Goal: Task Accomplishment & Management: Use online tool/utility

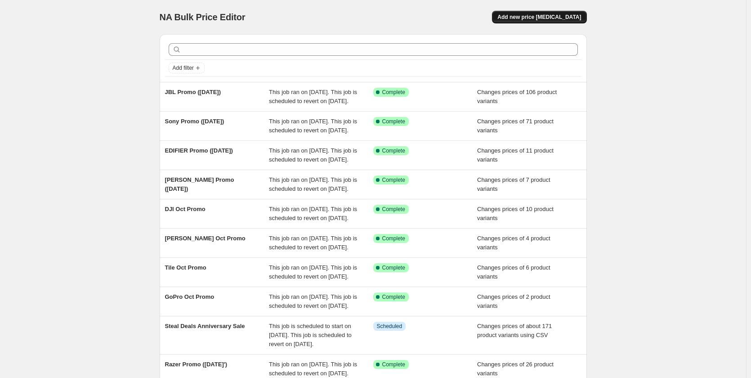
click at [530, 16] on span "Add new price change job" at bounding box center [539, 16] width 84 height 7
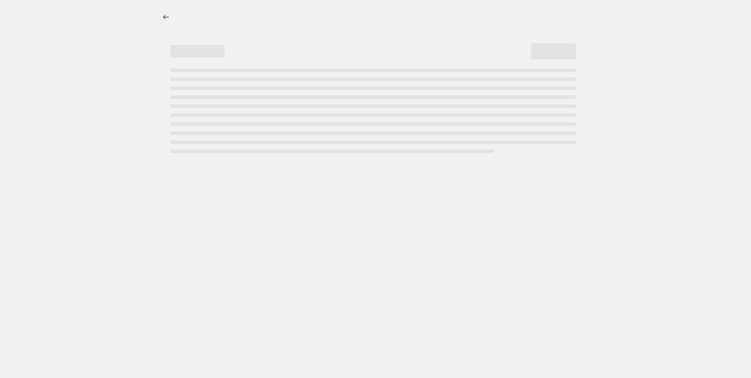
select select "percentage"
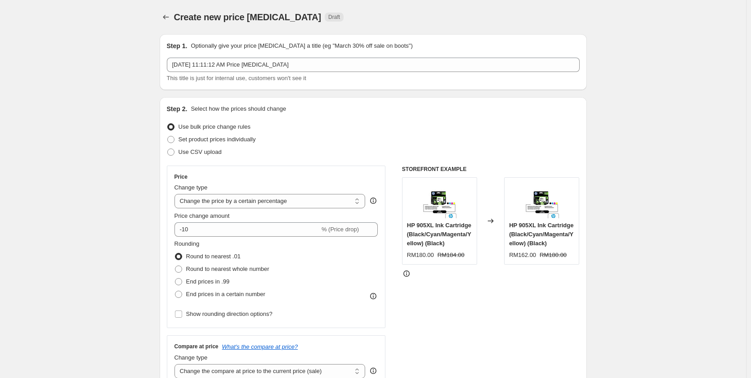
click at [209, 72] on div "Oct 9, 2025, 11:11:12 AM Price change job This title is just for internal use, …" at bounding box center [373, 70] width 413 height 25
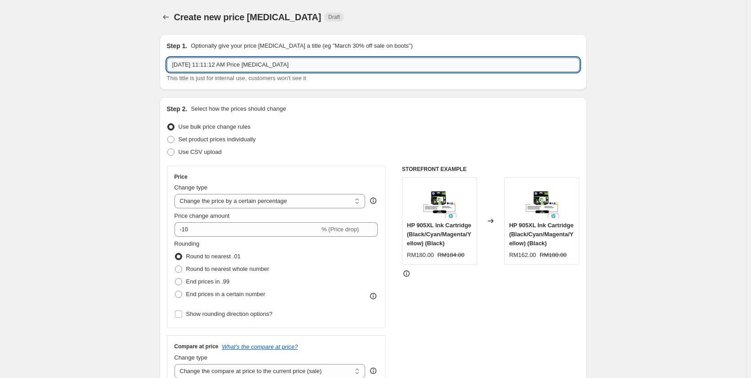
click at [209, 69] on input "Oct 9, 2025, 11:11:12 AM Price change job" at bounding box center [373, 65] width 413 height 14
paste input "Masterplug Promo (September '25)"
click at [230, 65] on input "Masterplug Promo (September '25)" at bounding box center [373, 65] width 413 height 14
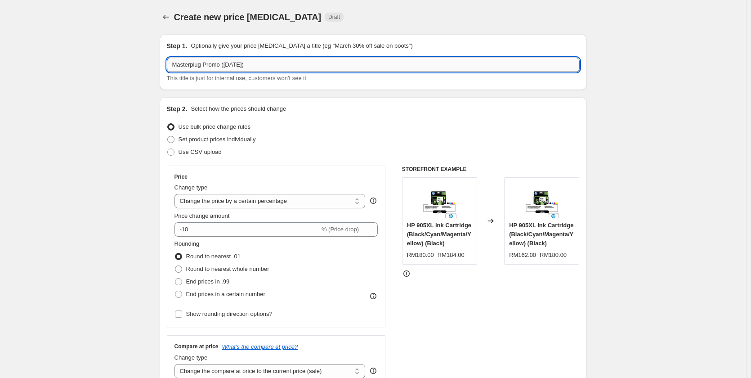
click at [230, 65] on input "Masterplug Promo (September '25)" at bounding box center [373, 65] width 413 height 14
click at [225, 64] on input "Masterplug Promo (October '25)" at bounding box center [373, 65] width 413 height 14
type input "Masterplug Promo ( October '25)"
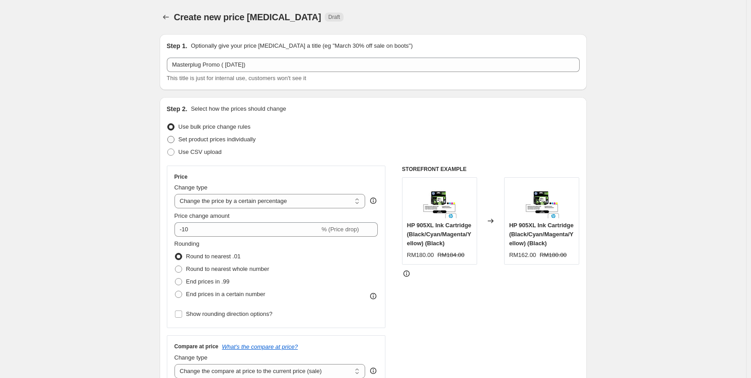
click at [220, 138] on span "Set product prices individually" at bounding box center [216, 139] width 77 height 7
click at [168, 136] on input "Set product prices individually" at bounding box center [167, 136] width 0 height 0
radio input "true"
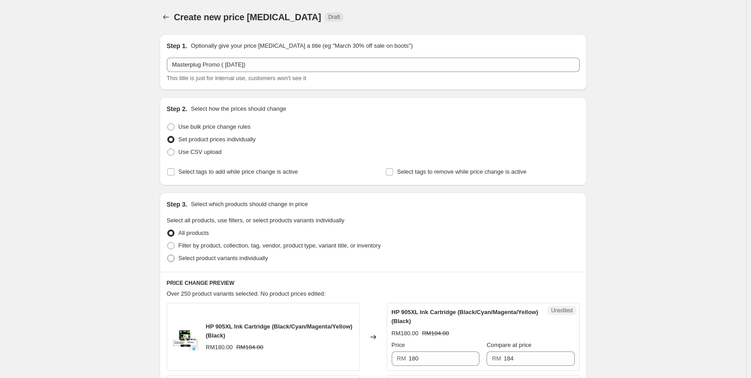
click at [215, 258] on span "Select product variants individually" at bounding box center [222, 257] width 89 height 7
click at [168, 255] on input "Select product variants individually" at bounding box center [167, 254] width 0 height 0
radio input "true"
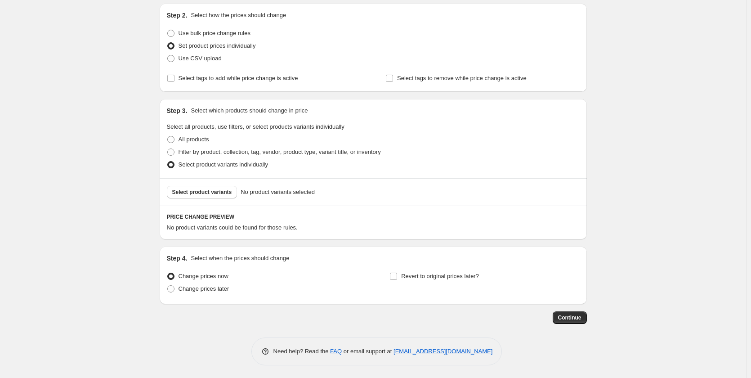
scroll to position [94, 0]
click at [192, 189] on span "Select product variants" at bounding box center [202, 190] width 60 height 7
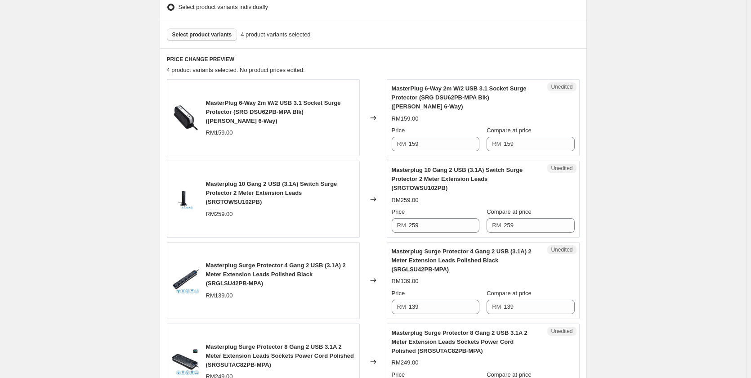
scroll to position [270, 0]
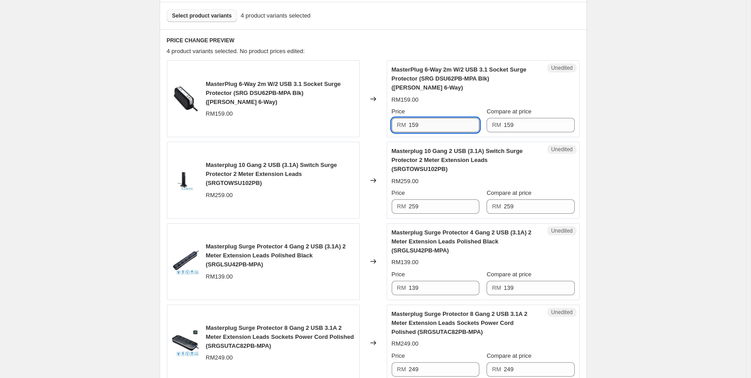
click at [438, 126] on input "159" at bounding box center [444, 125] width 71 height 14
type input "119"
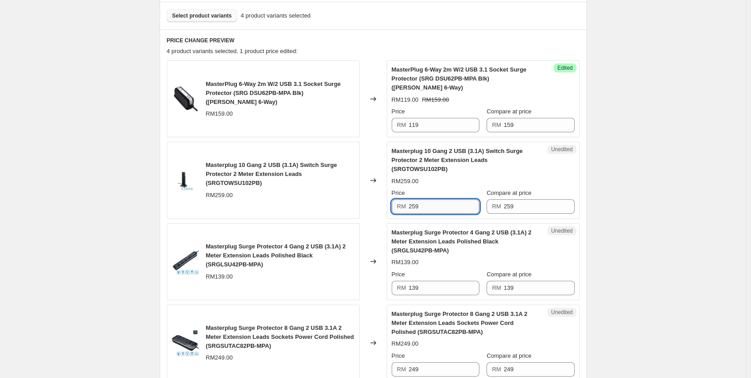
click at [435, 206] on input "259" at bounding box center [444, 206] width 71 height 14
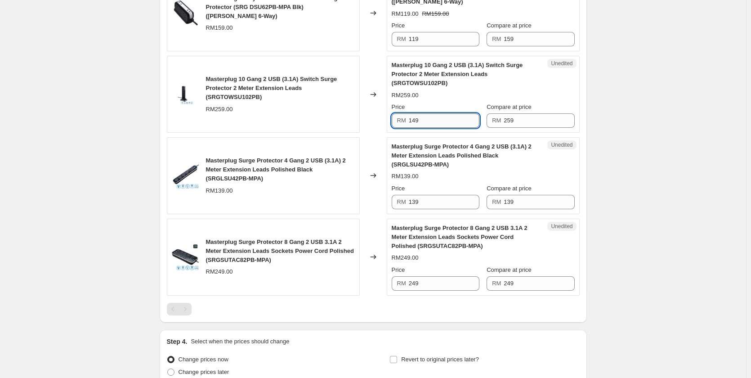
scroll to position [360, 0]
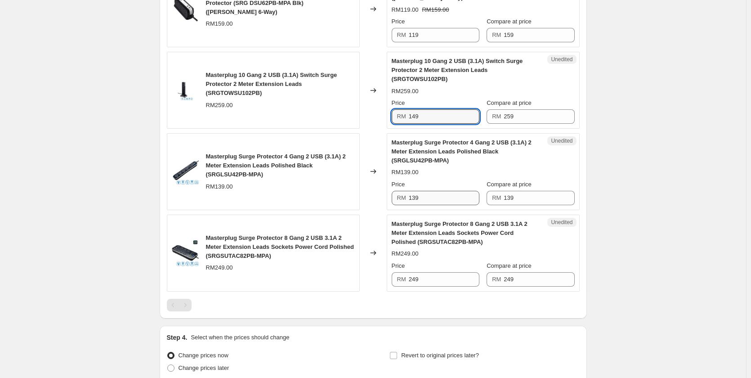
type input "149"
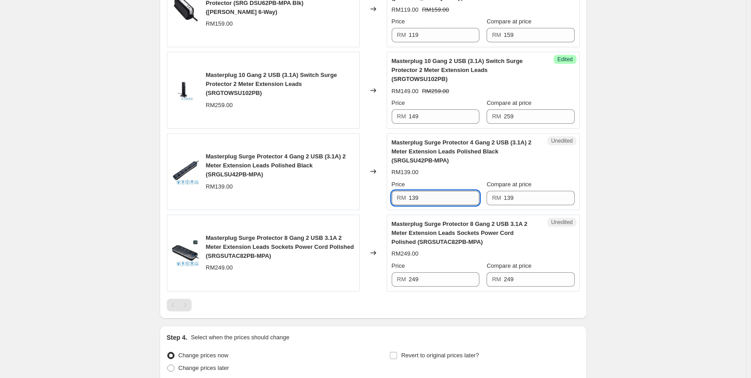
click at [436, 198] on input "139" at bounding box center [444, 198] width 71 height 14
type input "79"
click at [432, 280] on input "249" at bounding box center [444, 279] width 71 height 14
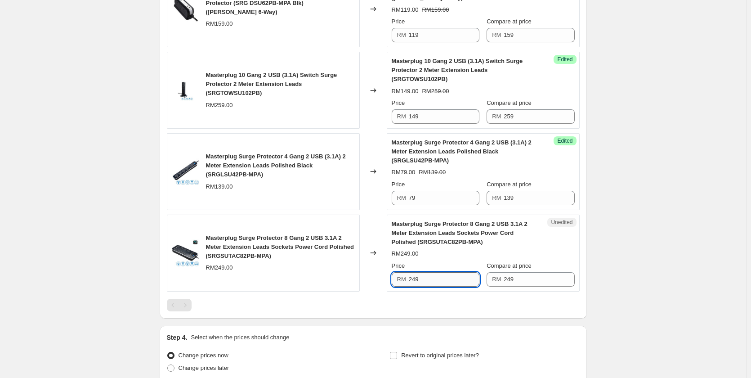
click at [432, 280] on input "249" at bounding box center [444, 279] width 71 height 14
type input "129"
click at [392, 305] on div at bounding box center [373, 305] width 413 height 13
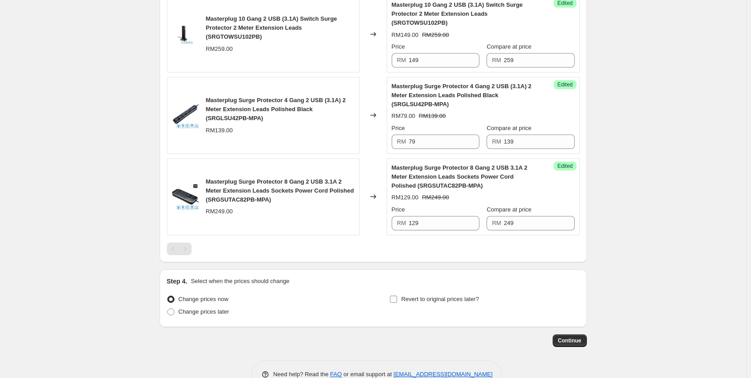
scroll to position [440, 0]
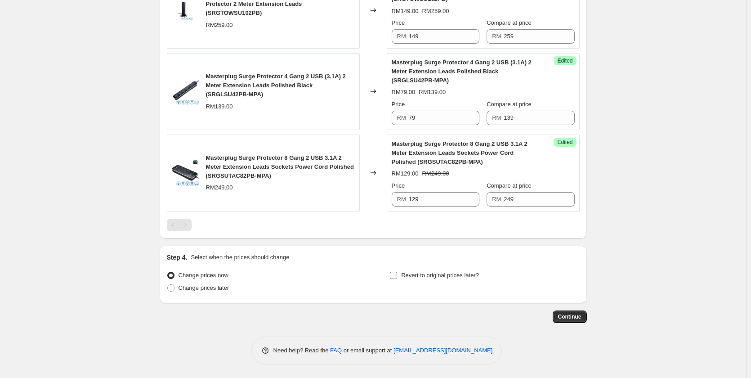
click at [469, 278] on span "Revert to original prices later?" at bounding box center [440, 275] width 78 height 7
click at [397, 278] on input "Revert to original prices later?" at bounding box center [393, 275] width 7 height 7
checkbox input "true"
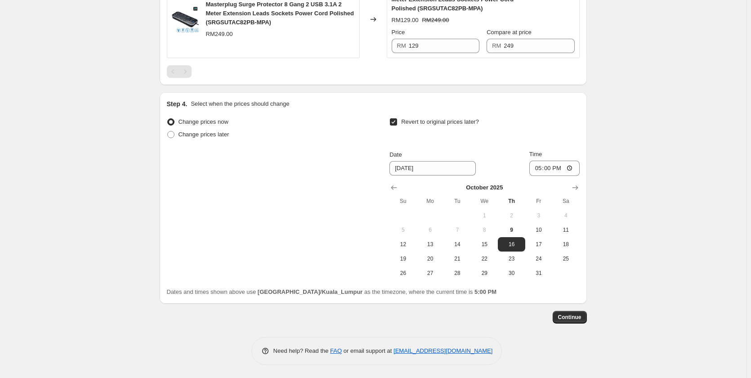
scroll to position [593, 0]
click at [543, 279] on button "31" at bounding box center [538, 272] width 27 height 14
type input "10/31/2025"
click at [540, 169] on input "17:00" at bounding box center [554, 167] width 50 height 15
type input "23:59"
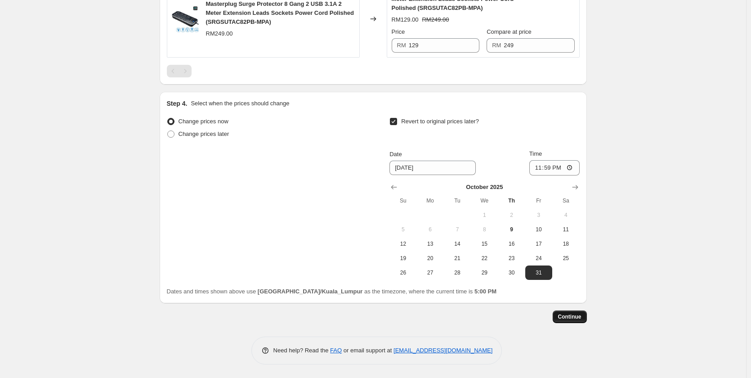
click at [579, 318] on span "Continue" at bounding box center [569, 316] width 23 height 7
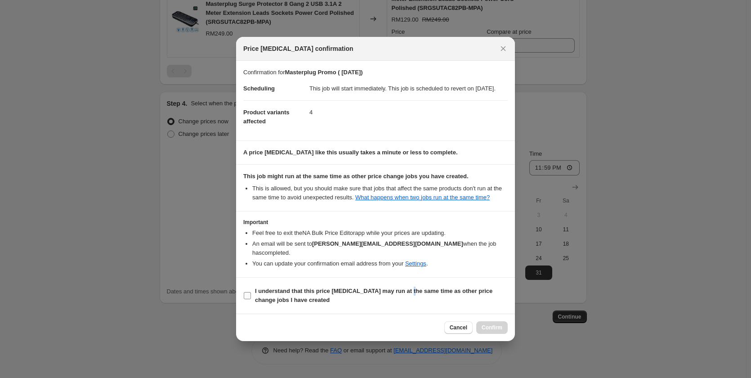
click at [406, 294] on b "I understand that this price change job may run at the same time as other price…" at bounding box center [373, 295] width 237 height 16
click at [427, 294] on span "I understand that this price change job may run at the same time as other price…" at bounding box center [381, 295] width 253 height 18
click at [244, 296] on input "I understand that this price change job may run at the same time as other price…" at bounding box center [247, 295] width 7 height 7
checkbox input "true"
click at [496, 327] on span "Confirm" at bounding box center [491, 327] width 21 height 7
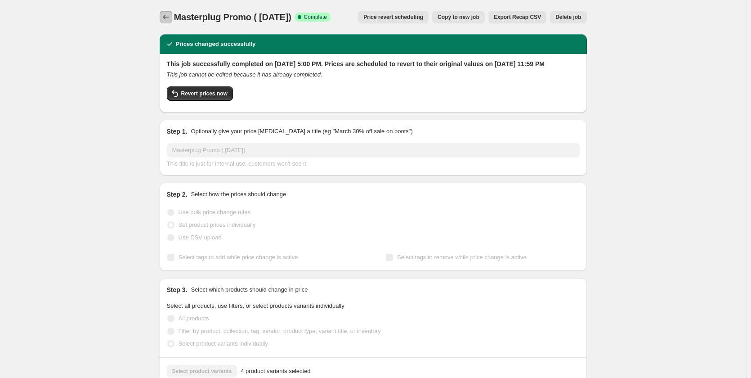
click at [167, 18] on icon "Price change jobs" at bounding box center [165, 17] width 9 height 9
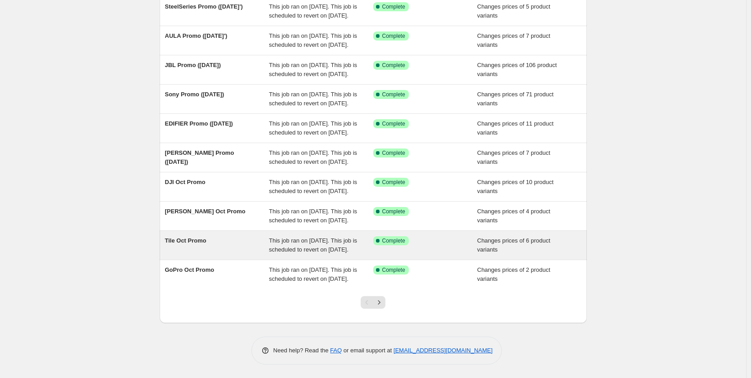
scroll to position [175, 0]
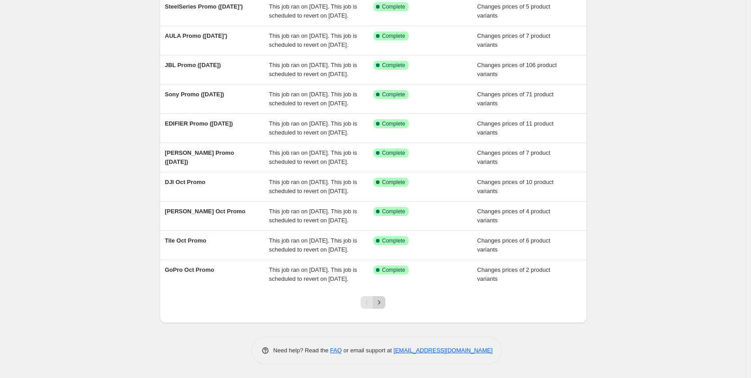
click at [380, 301] on icon "Next" at bounding box center [379, 302] width 2 height 4
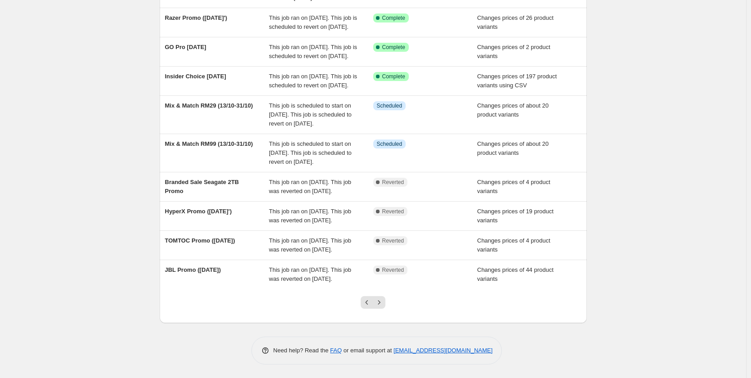
scroll to position [202, 0]
click at [376, 301] on button "Next" at bounding box center [379, 302] width 13 height 13
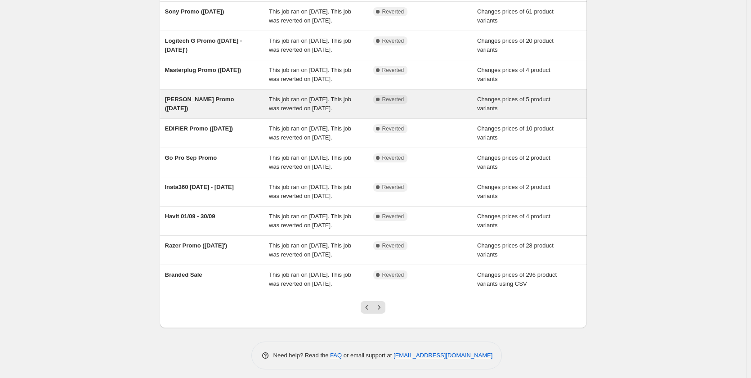
scroll to position [90, 0]
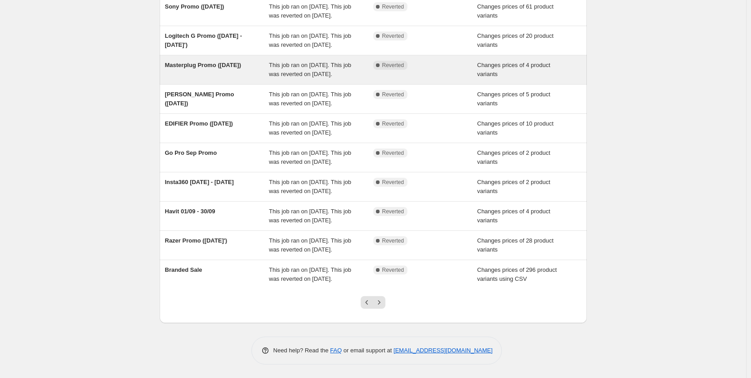
click at [192, 68] on span "Masterplug Promo (September '25)" at bounding box center [203, 65] width 76 height 7
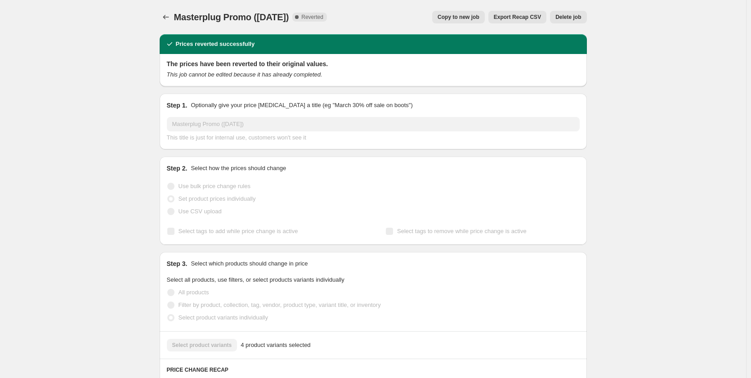
drag, startPoint x: 177, startPoint y: 15, endPoint x: 323, endPoint y: 16, distance: 146.1
click at [323, 16] on div "Masterplug Promo (September '25) Complete Reverted" at bounding box center [250, 17] width 153 height 13
copy span "Masterplug Promo (September '25)"
